Goal: Find specific page/section: Find specific page/section

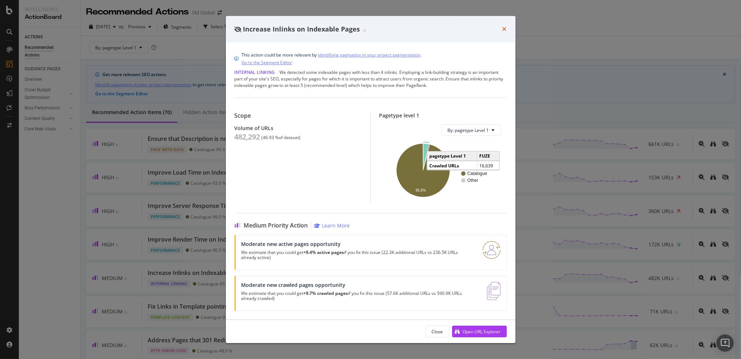
click at [505, 29] on icon "times" at bounding box center [504, 29] width 4 height 6
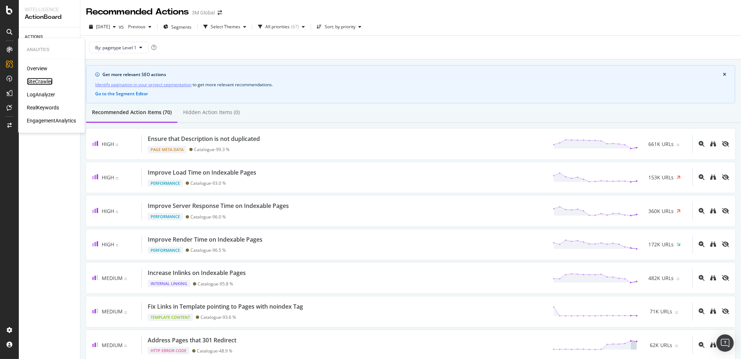
click at [42, 80] on div "SiteCrawler" at bounding box center [40, 81] width 26 height 7
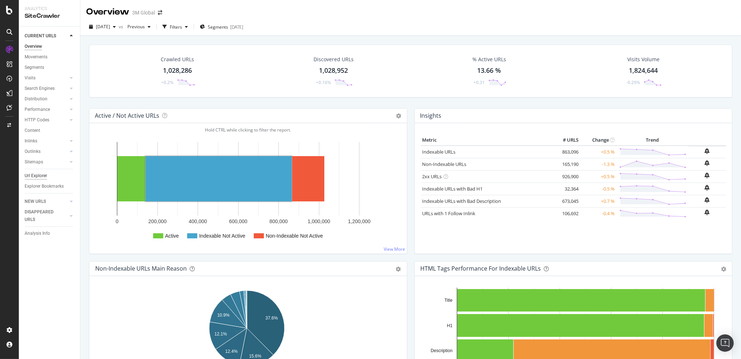
click at [36, 174] on div "Url Explorer" at bounding box center [36, 176] width 22 height 8
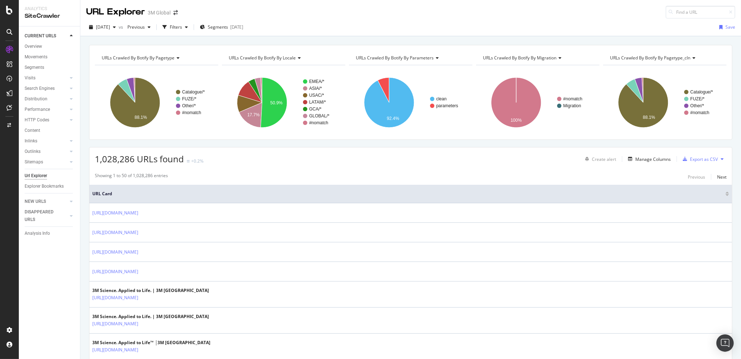
click at [648, 159] on div "Manage Columns" at bounding box center [652, 159] width 35 height 6
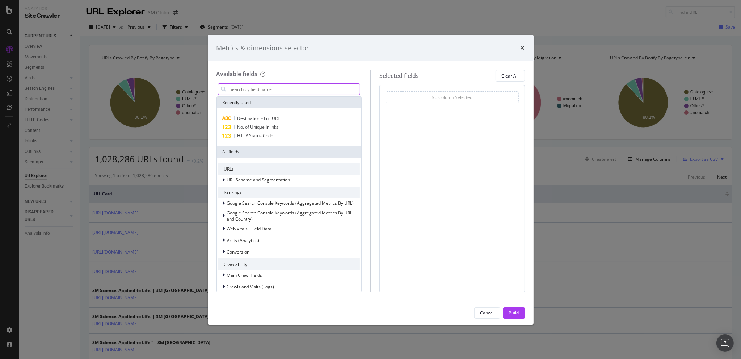
click at [265, 88] on input "modal" at bounding box center [294, 89] width 131 height 11
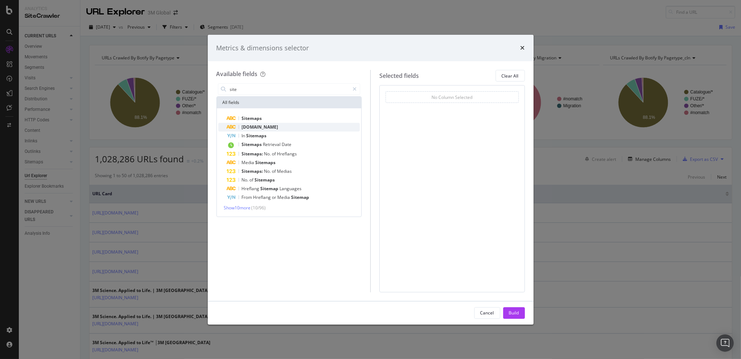
click at [254, 126] on span "[DOMAIN_NAME]" at bounding box center [260, 127] width 37 height 6
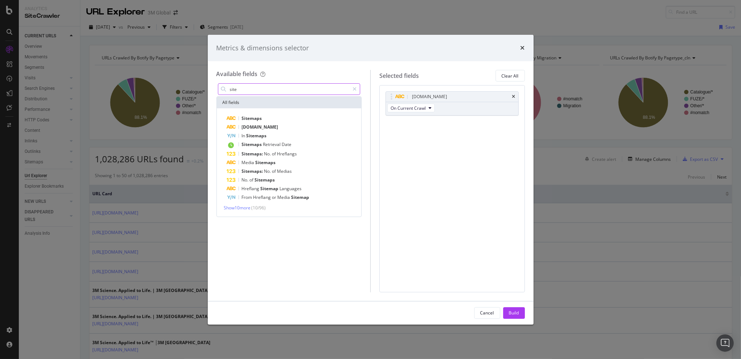
click at [273, 88] on input "site" at bounding box center [289, 89] width 121 height 11
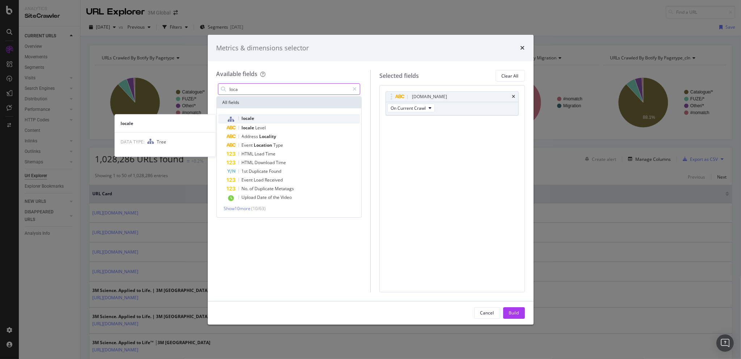
type input "loca"
click at [262, 117] on div "locale" at bounding box center [293, 118] width 133 height 9
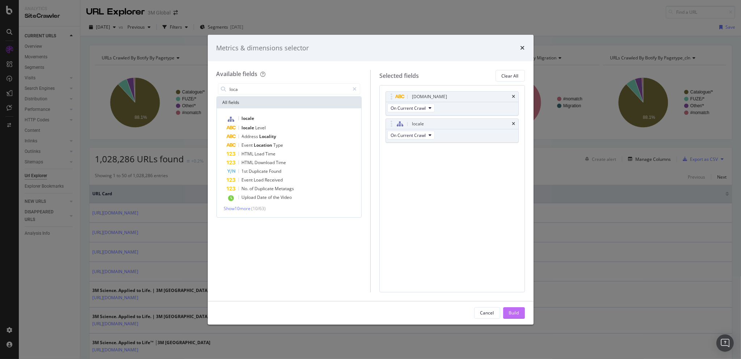
click at [517, 313] on div "Build" at bounding box center [514, 313] width 10 height 6
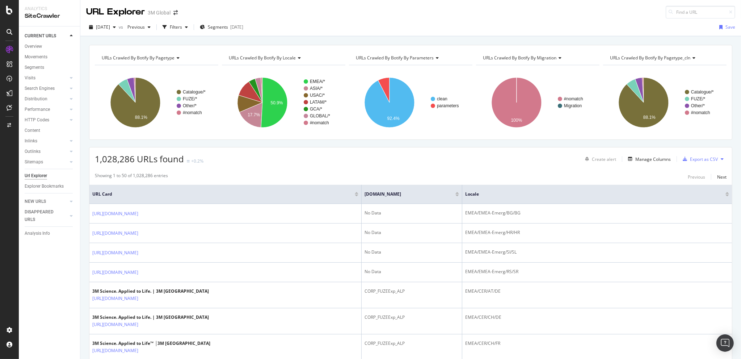
click at [650, 160] on div "Manage Columns" at bounding box center [652, 159] width 35 height 6
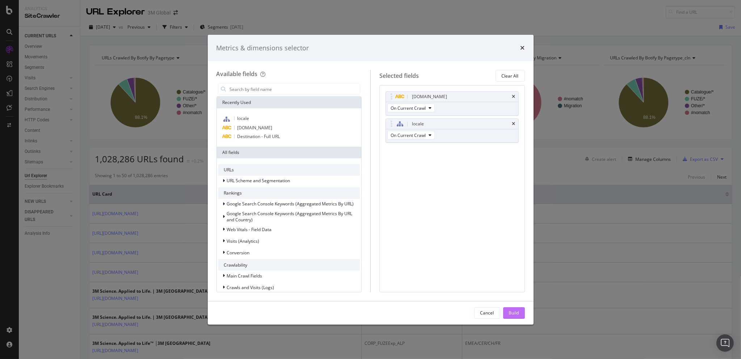
click at [515, 308] on div "Build" at bounding box center [514, 312] width 10 height 11
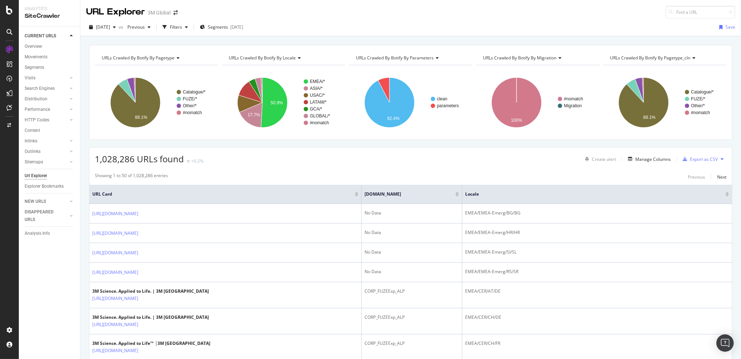
click at [317, 13] on div "URL Explorer 3M Global" at bounding box center [410, 9] width 661 height 18
click at [501, 160] on div "1,028,286 URLs found +0.2% Create alert Manage Columns Export as CSV" at bounding box center [410, 156] width 643 height 18
click at [520, 163] on div "1,028,286 URLs found +0.2% Create alert Manage Columns Export as CSV" at bounding box center [410, 156] width 643 height 18
click at [363, 157] on div "1,028,286 URLs found +0.2% Create alert Manage Columns Export as CSV" at bounding box center [410, 156] width 643 height 18
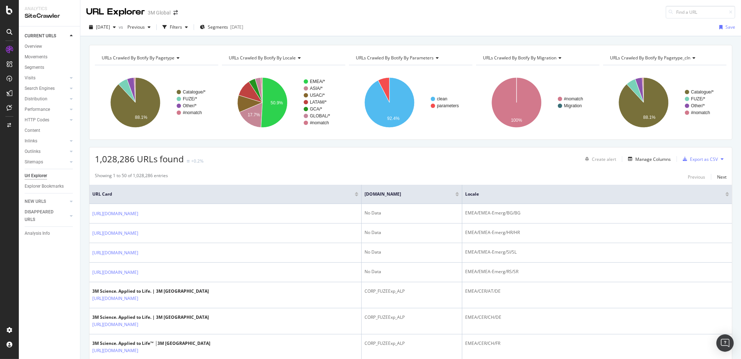
drag, startPoint x: 517, startPoint y: 159, endPoint x: 510, endPoint y: 166, distance: 10.0
click at [517, 160] on div "1,028,286 URLs found +0.2% Create alert Manage Columns Export as CSV" at bounding box center [410, 156] width 643 height 18
drag, startPoint x: 94, startPoint y: 193, endPoint x: 119, endPoint y: 195, distance: 25.0
click at [119, 195] on span "URL Card" at bounding box center [222, 194] width 261 height 7
drag, startPoint x: 123, startPoint y: 195, endPoint x: 127, endPoint y: 197, distance: 4.1
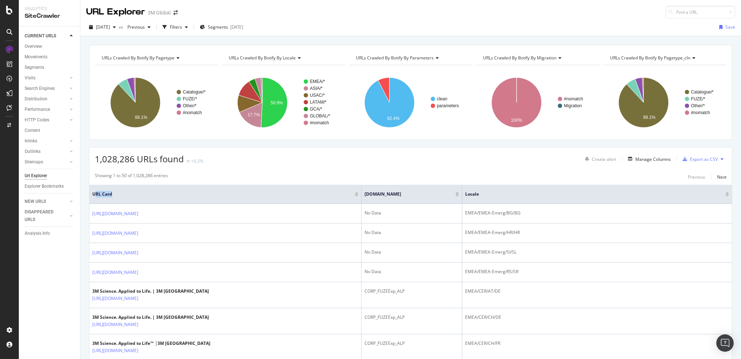
click at [123, 195] on span "URL Card" at bounding box center [222, 194] width 261 height 7
click at [636, 159] on div "Manage Columns" at bounding box center [652, 159] width 35 height 6
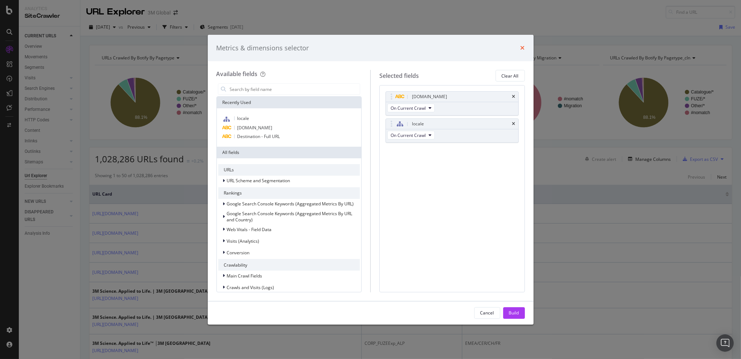
click at [521, 49] on icon "times" at bounding box center [523, 48] width 4 height 6
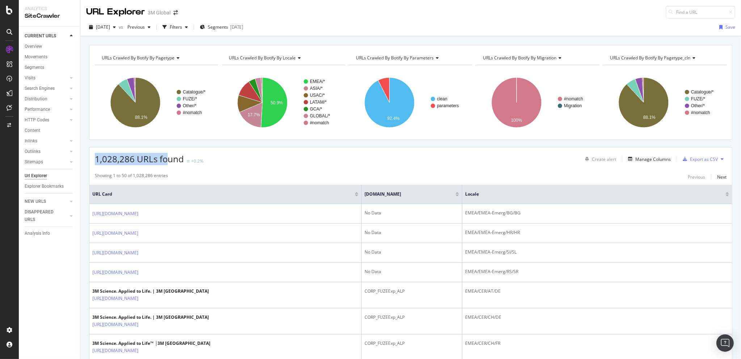
drag, startPoint x: 95, startPoint y: 159, endPoint x: 169, endPoint y: 161, distance: 74.2
click at [169, 161] on span "1,028,286 URLs found" at bounding box center [139, 159] width 89 height 12
click at [266, 163] on div "1,028,286 URLs found +0.2% Create alert Manage Columns Export as CSV" at bounding box center [410, 156] width 643 height 18
click at [382, 158] on div "1,028,286 URLs found +0.2% Create alert Manage Columns Export as CSV" at bounding box center [410, 156] width 643 height 18
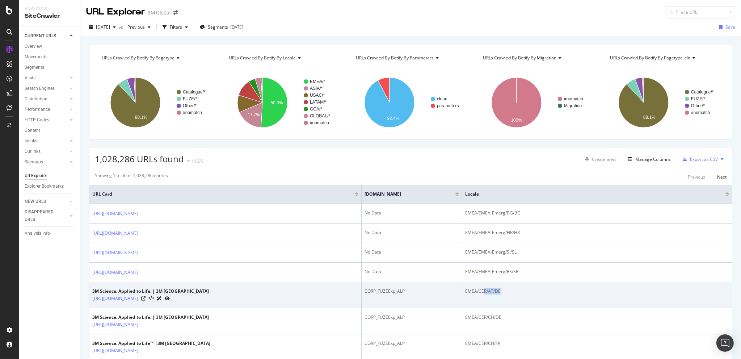
drag, startPoint x: 606, startPoint y: 290, endPoint x: 631, endPoint y: 290, distance: 24.6
click at [631, 290] on div "EMEA/CER/AT/DE" at bounding box center [597, 291] width 264 height 7
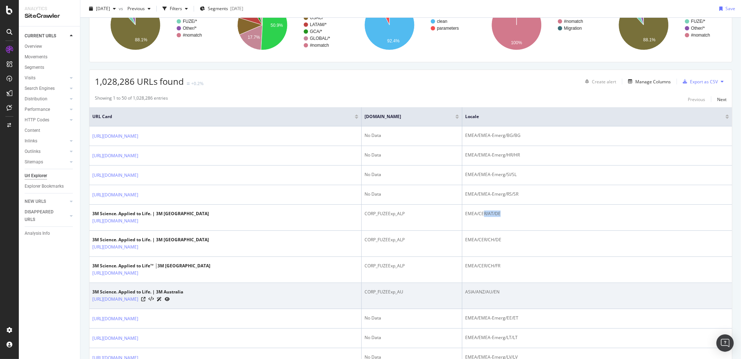
scroll to position [84, 0]
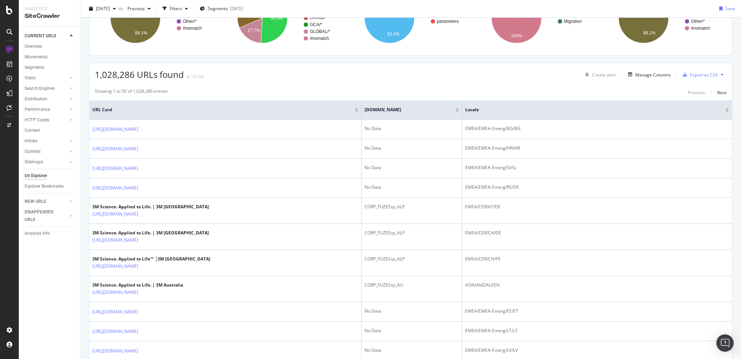
click at [474, 73] on div "1,028,286 URLs found +0.2% Create alert Manage Columns Export as CSV" at bounding box center [410, 72] width 643 height 18
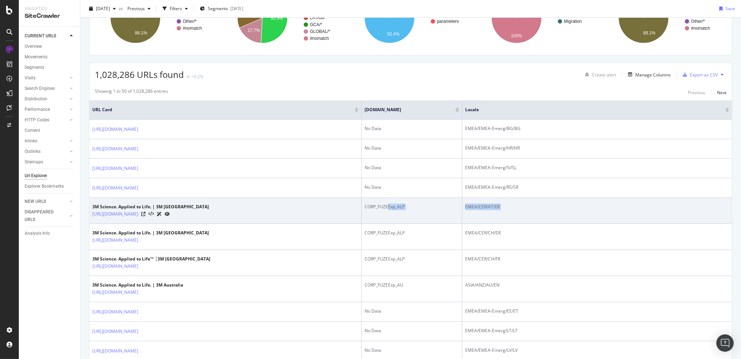
drag, startPoint x: 498, startPoint y: 207, endPoint x: 627, endPoint y: 205, distance: 129.2
click at [627, 205] on tr "3M Science. Applied to Life. | 3M [GEOGRAPHIC_DATA] [URL][DOMAIN_NAME] CORP_FUZ…" at bounding box center [410, 211] width 643 height 26
click at [627, 205] on div "EMEA/CER/AT/DE" at bounding box center [597, 206] width 264 height 7
drag, startPoint x: 610, startPoint y: 204, endPoint x: 475, endPoint y: 206, distance: 135.4
click at [475, 206] on tr "3M Science. Applied to Life. | 3M [GEOGRAPHIC_DATA] [URL][DOMAIN_NAME] CORP_FUZ…" at bounding box center [410, 211] width 643 height 26
